Goal: Task Accomplishment & Management: Manage account settings

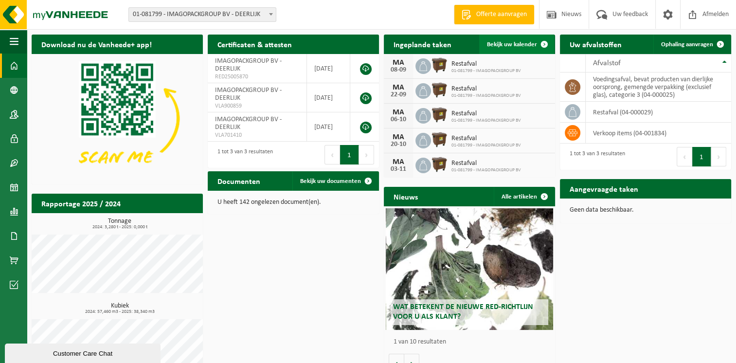
click at [524, 43] on span "Bekijk uw kalender" at bounding box center [512, 44] width 50 height 6
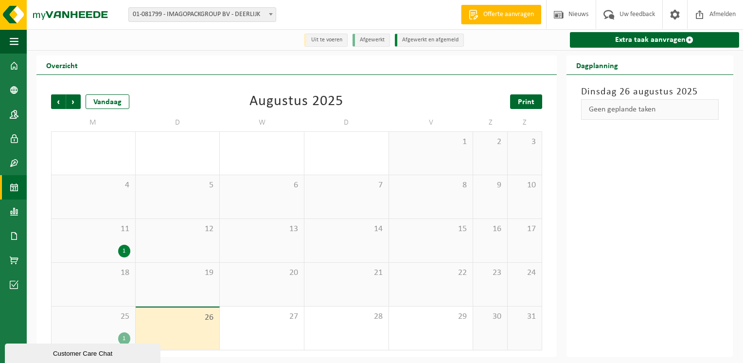
click at [529, 98] on span "Print" at bounding box center [526, 102] width 17 height 8
click at [74, 104] on span "Volgende" at bounding box center [73, 101] width 15 height 15
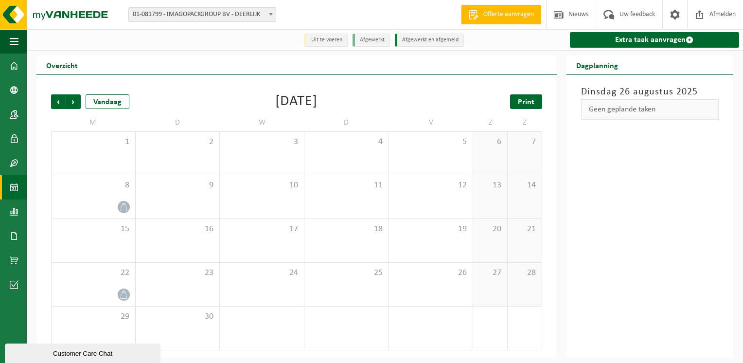
click at [529, 104] on span "Print" at bounding box center [526, 102] width 17 height 8
click at [16, 66] on span at bounding box center [14, 65] width 9 height 24
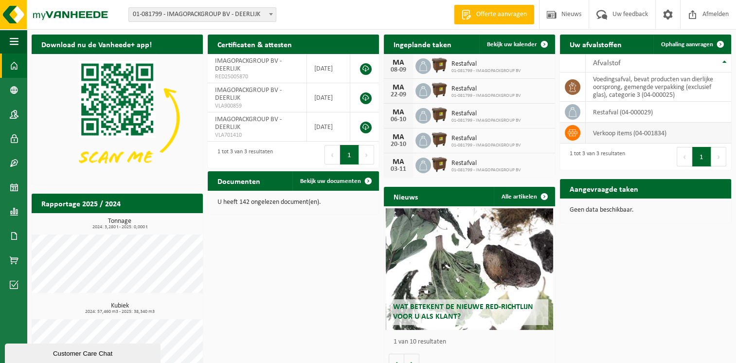
click at [678, 133] on td "verkoop items (04-001834)" at bounding box center [657, 133] width 145 height 21
click at [572, 131] on icon at bounding box center [572, 133] width 10 height 10
